Goal: Information Seeking & Learning: Learn about a topic

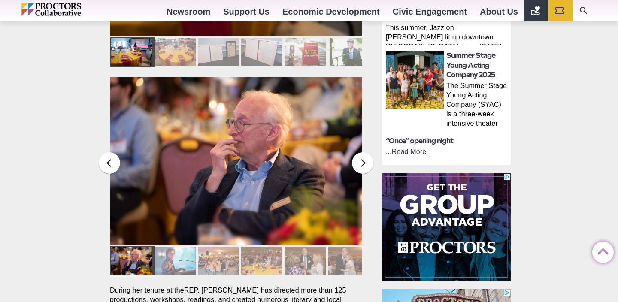
scroll to position [526, 0]
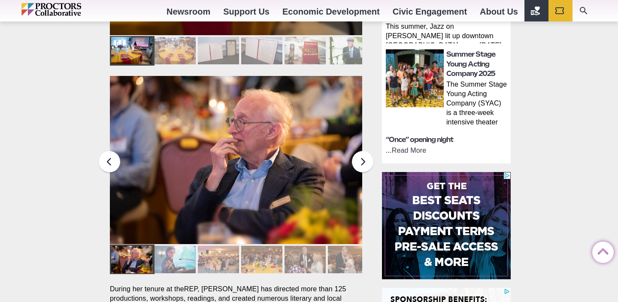
click at [270, 246] on div at bounding box center [261, 259] width 41 height 27
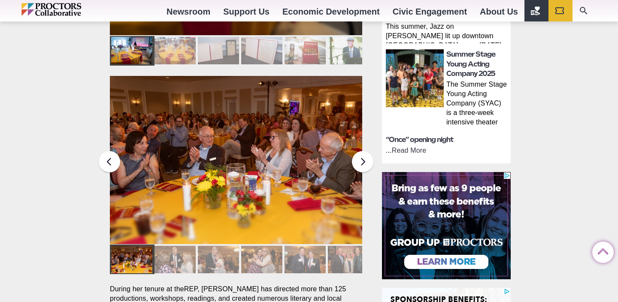
click at [272, 247] on div at bounding box center [261, 259] width 41 height 27
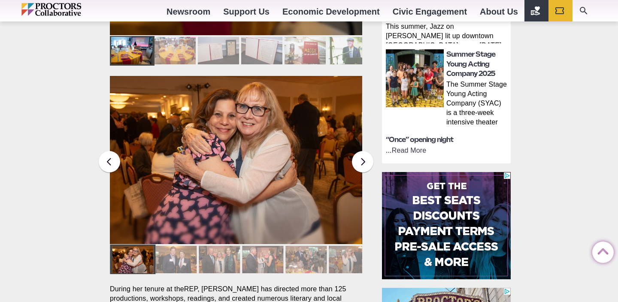
click at [272, 247] on div at bounding box center [262, 259] width 41 height 27
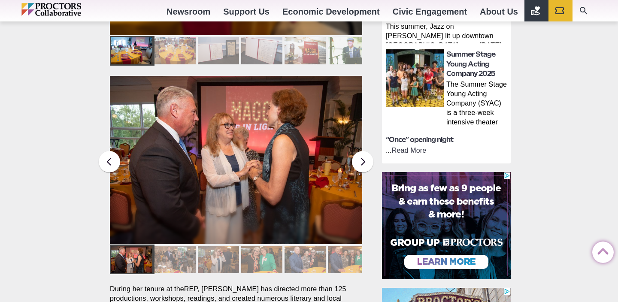
click at [272, 247] on div at bounding box center [261, 259] width 41 height 27
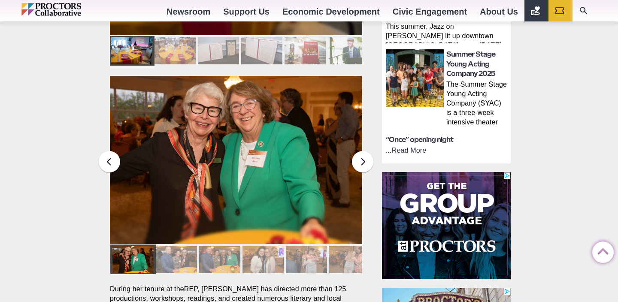
click at [272, 247] on div at bounding box center [262, 259] width 41 height 27
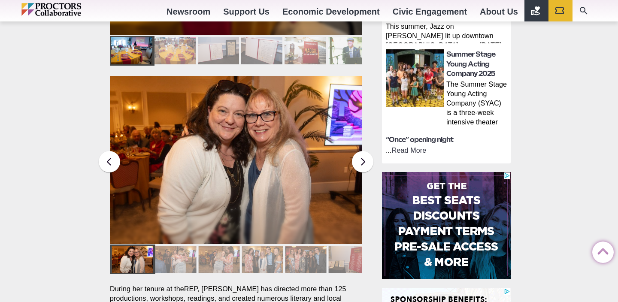
click at [272, 247] on div at bounding box center [262, 259] width 41 height 27
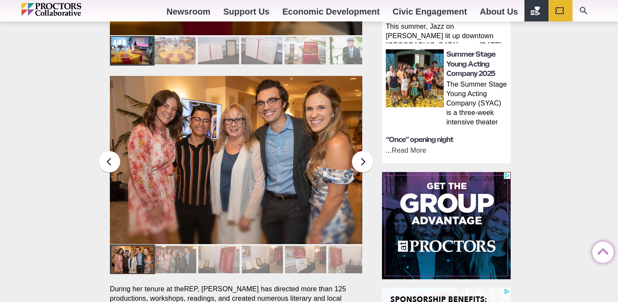
click at [272, 247] on div at bounding box center [262, 259] width 41 height 27
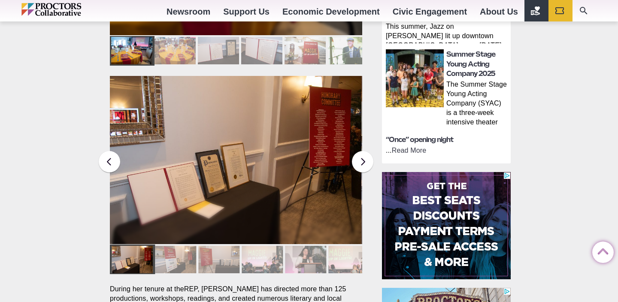
click at [272, 247] on div at bounding box center [262, 259] width 41 height 27
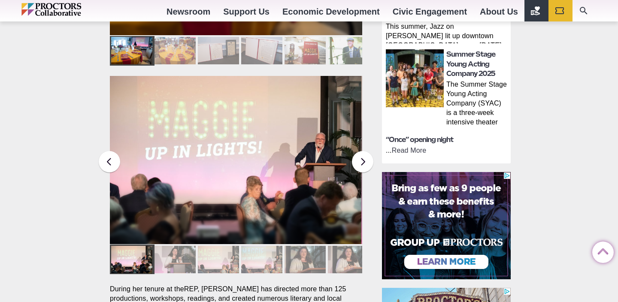
click at [272, 247] on div at bounding box center [261, 259] width 41 height 27
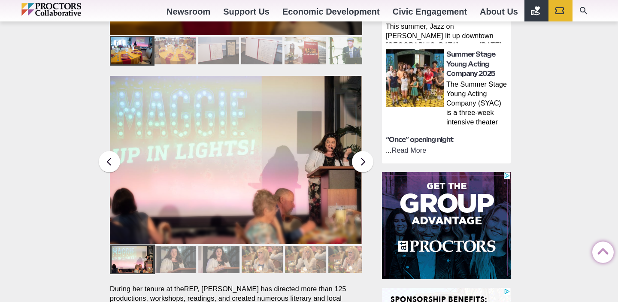
click at [272, 247] on div at bounding box center [262, 259] width 41 height 27
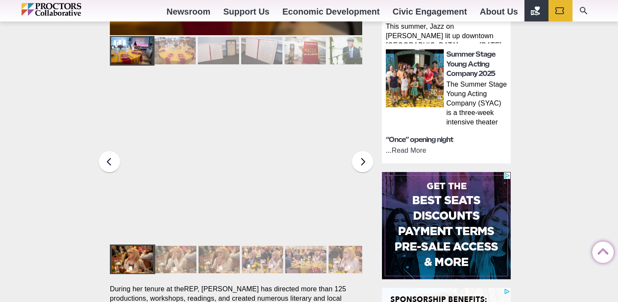
scroll to position [338, 0]
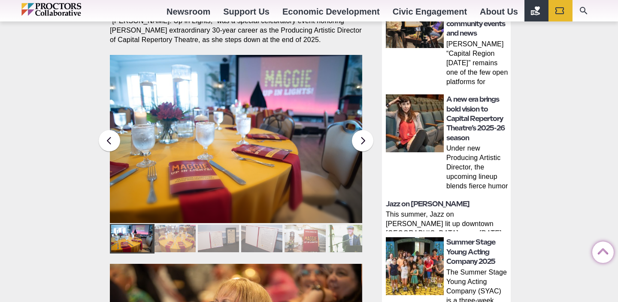
click at [355, 226] on div at bounding box center [348, 238] width 41 height 27
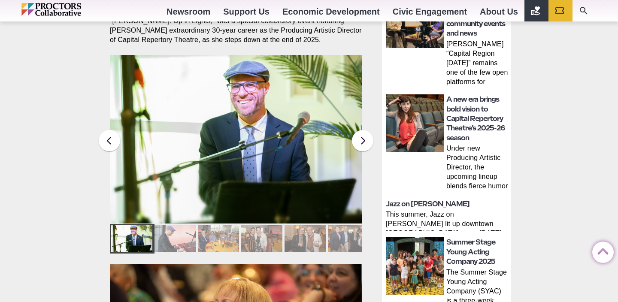
click at [315, 227] on div at bounding box center [305, 238] width 41 height 27
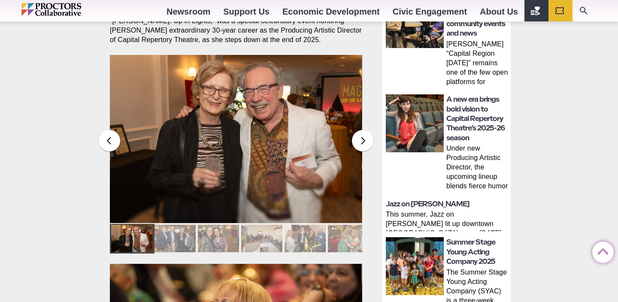
click at [315, 227] on div at bounding box center [305, 238] width 41 height 27
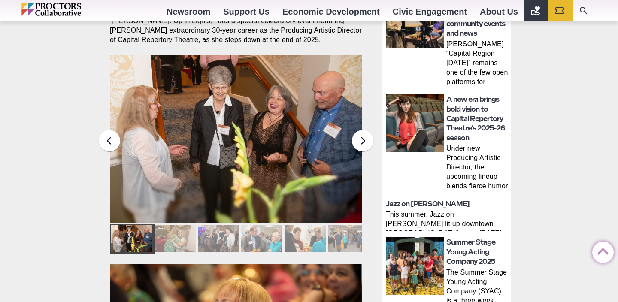
click at [315, 227] on div at bounding box center [305, 238] width 41 height 27
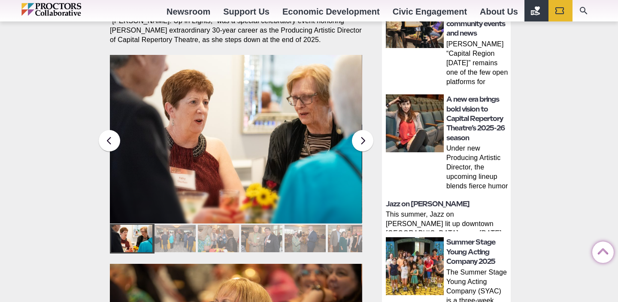
click at [315, 227] on div at bounding box center [305, 238] width 41 height 27
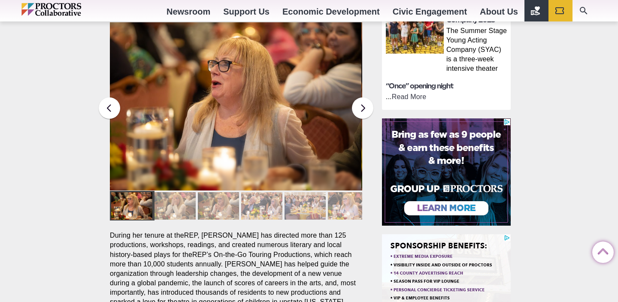
scroll to position [574, 0]
